Goal: Task Accomplishment & Management: Manage account settings

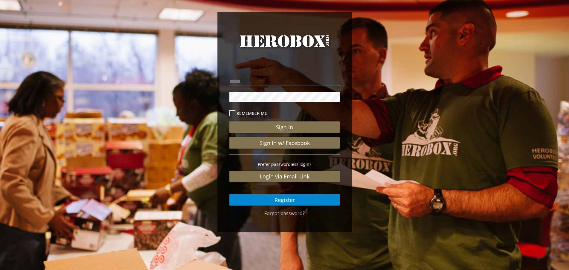
click at [255, 79] on input "email" at bounding box center [284, 82] width 110 height 10
type input "**********"
click at [232, 113] on icon at bounding box center [232, 113] width 6 height 6
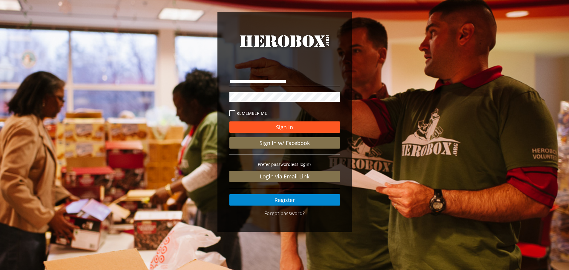
click at [266, 130] on button "Sign In" at bounding box center [284, 126] width 110 height 11
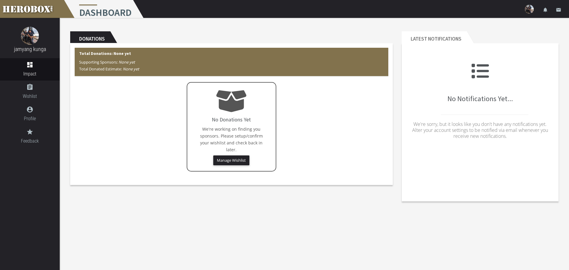
click at [529, 9] on img at bounding box center [528, 9] width 9 height 9
click at [513, 36] on link "lock Logout" at bounding box center [511, 38] width 54 height 13
